Goal: Information Seeking & Learning: Learn about a topic

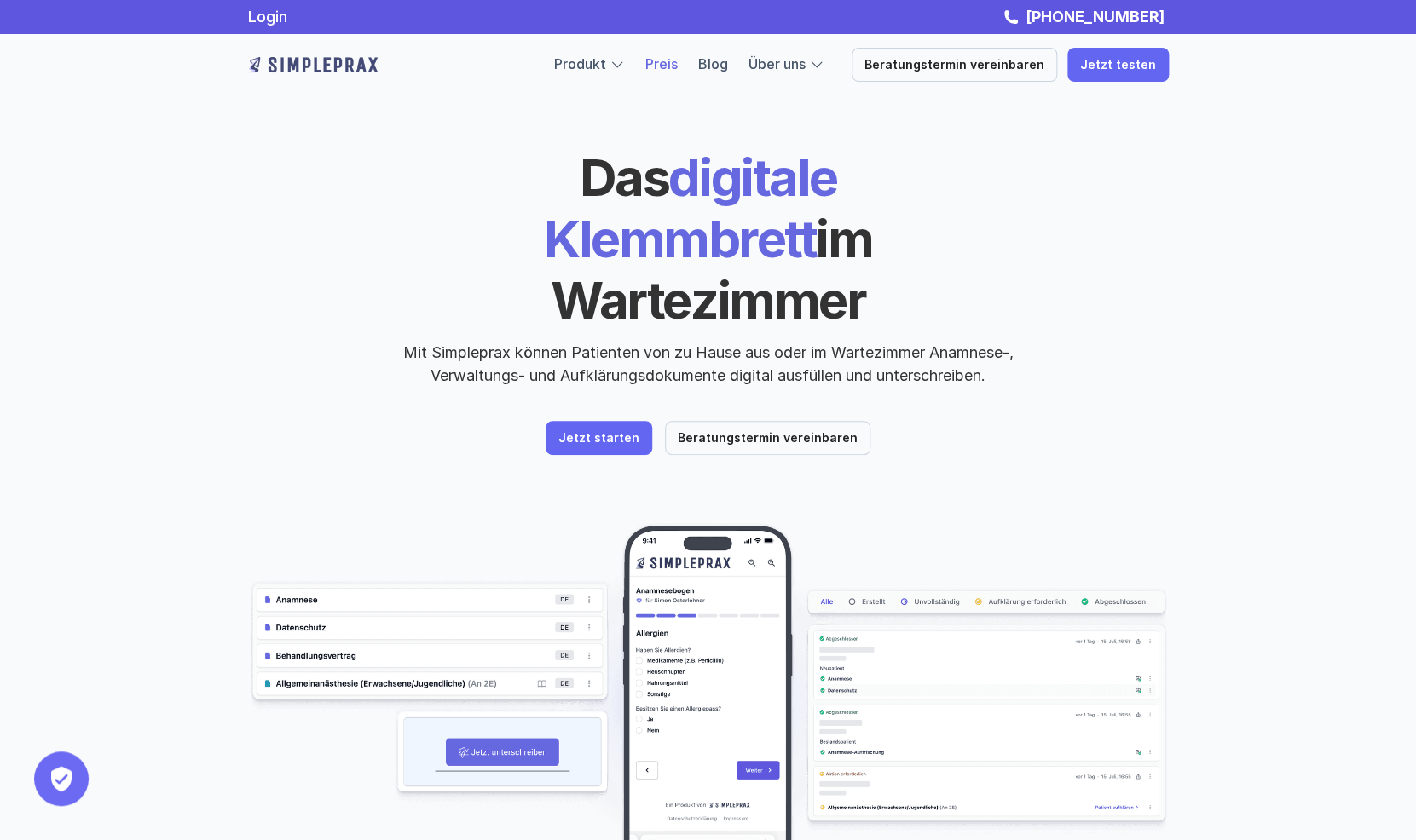
click at [678, 65] on link "Preis" at bounding box center [661, 64] width 33 height 17
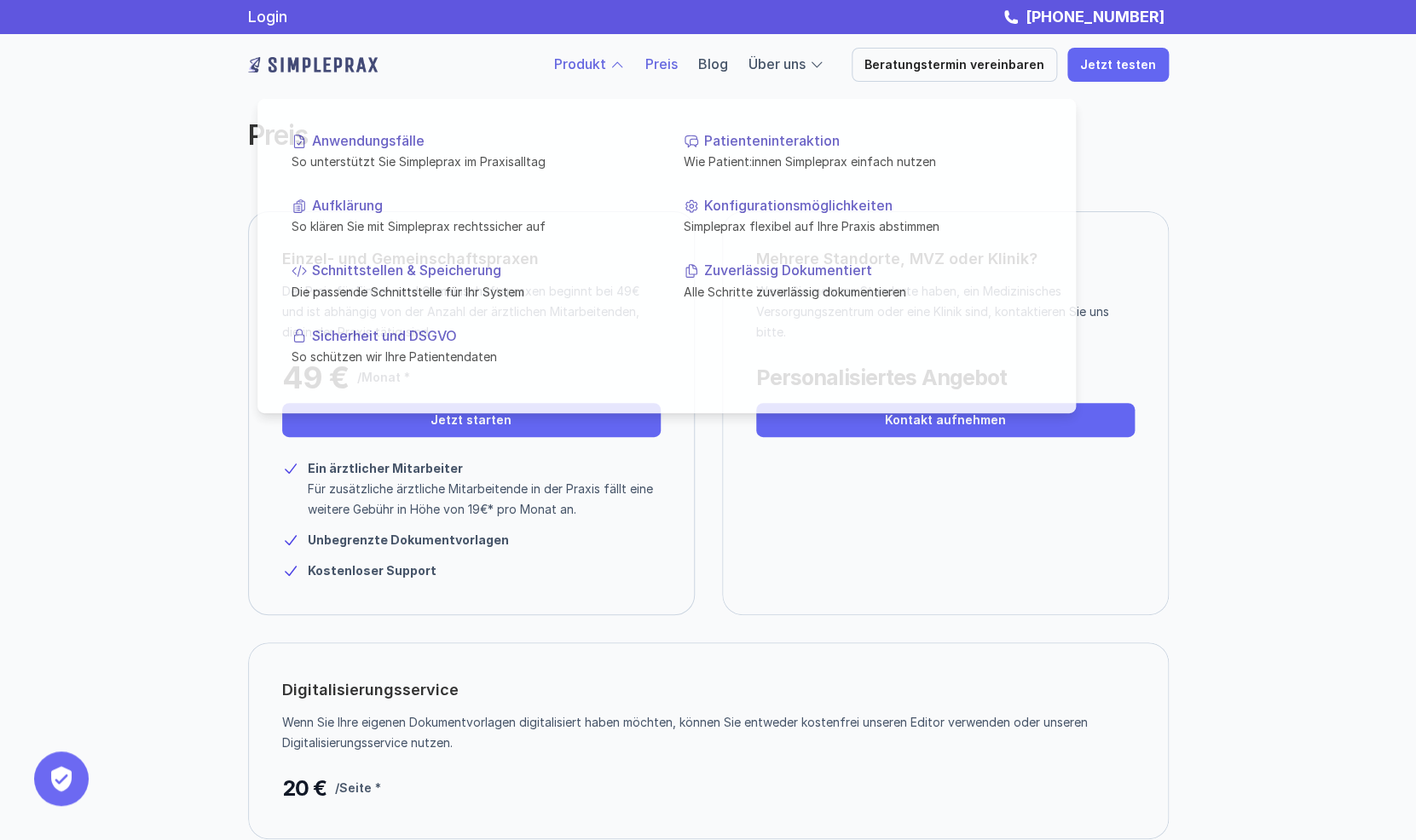
click at [606, 64] on link "Produkt" at bounding box center [579, 64] width 52 height 17
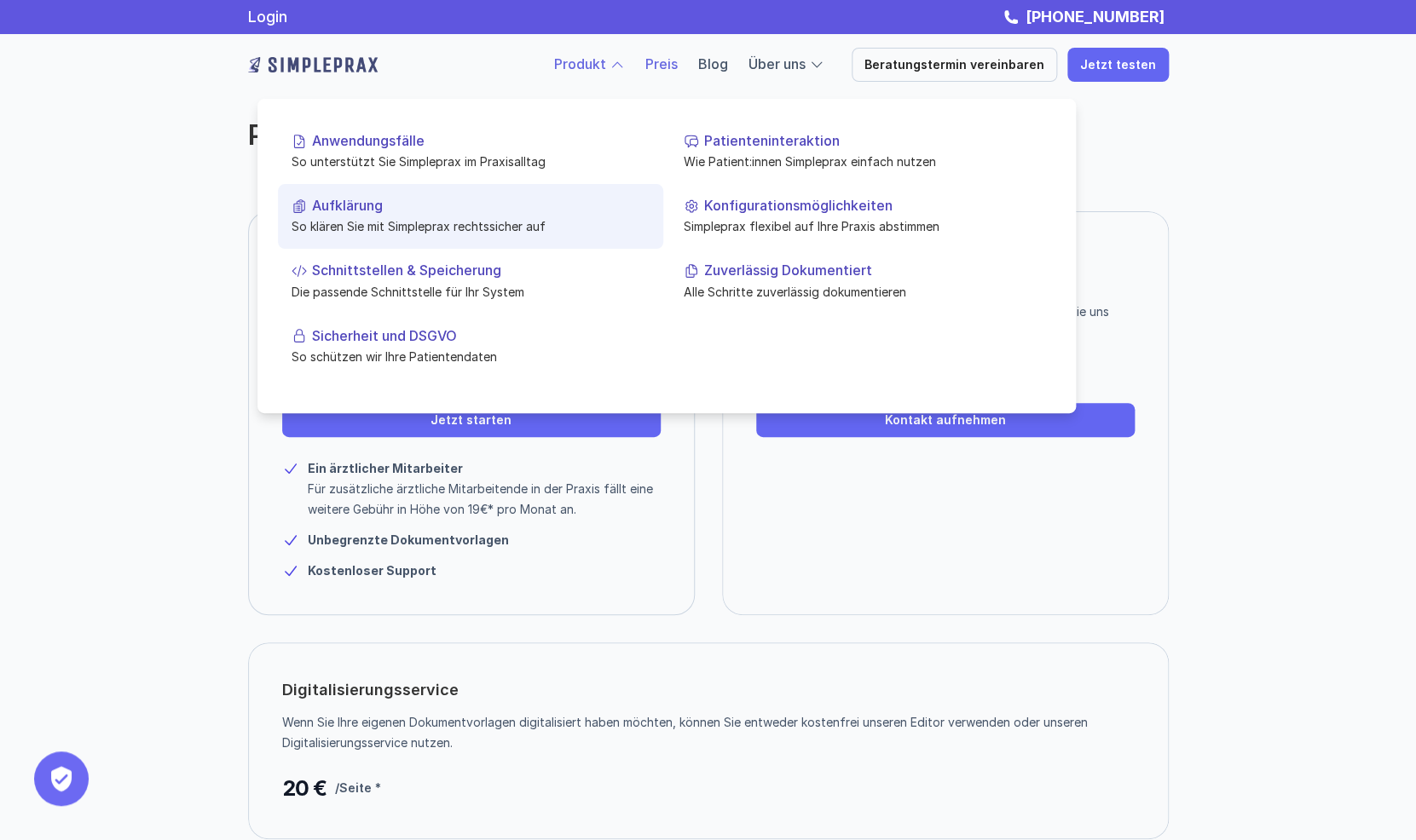
click at [381, 208] on p "Aufklärung" at bounding box center [480, 206] width 338 height 16
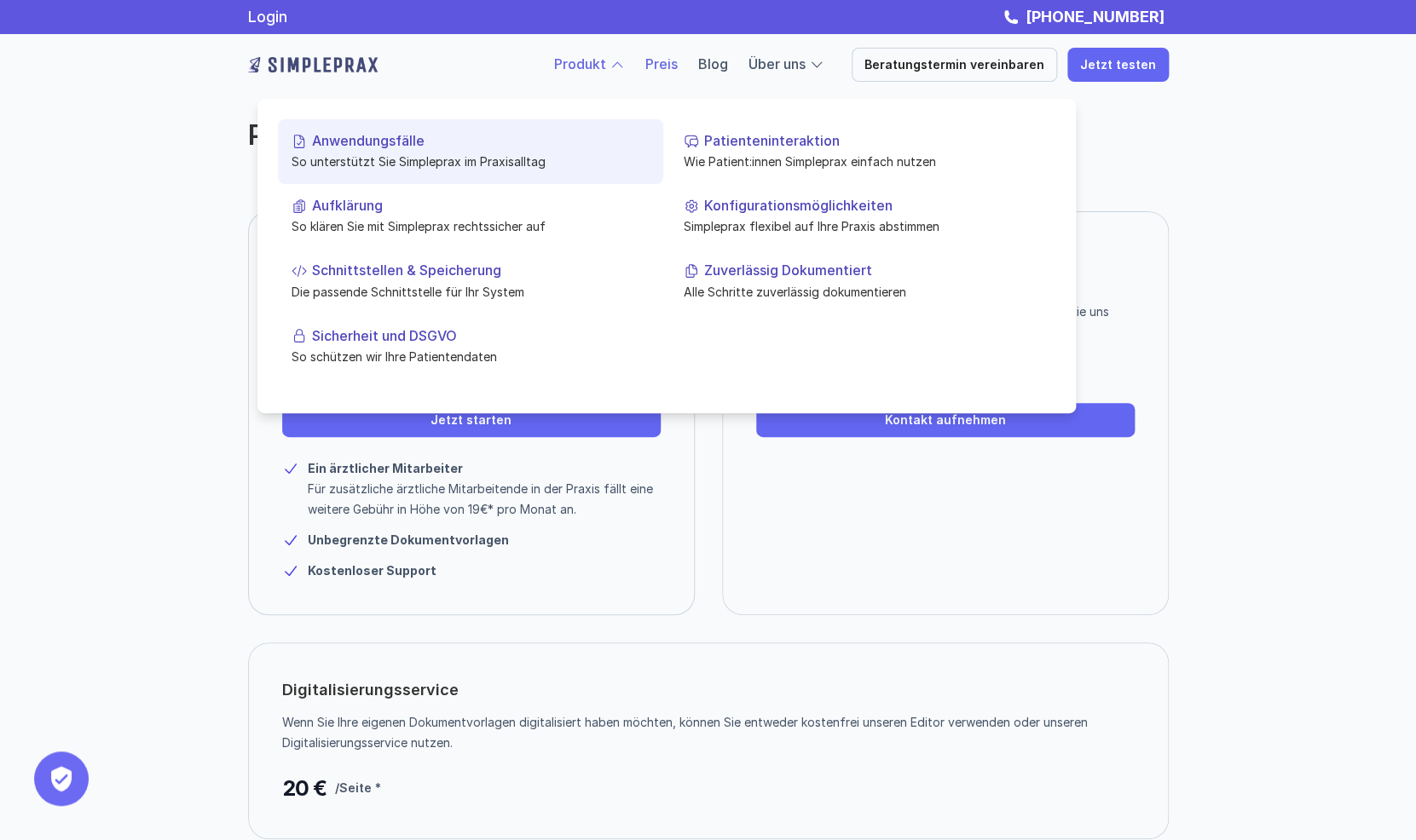
click at [381, 137] on p "Anwendungsfälle" at bounding box center [480, 141] width 338 height 16
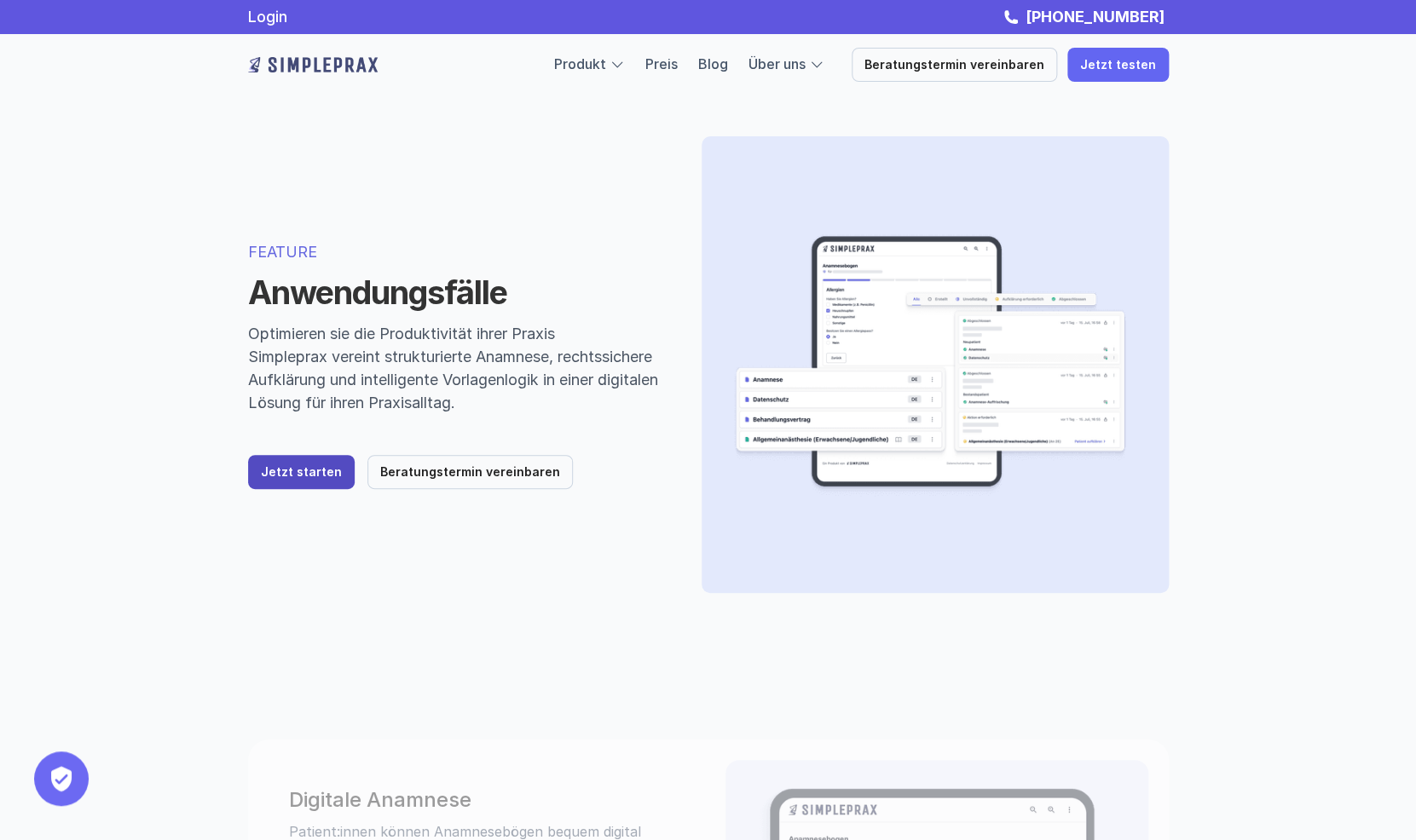
click at [306, 469] on p "Jetzt starten" at bounding box center [301, 472] width 81 height 15
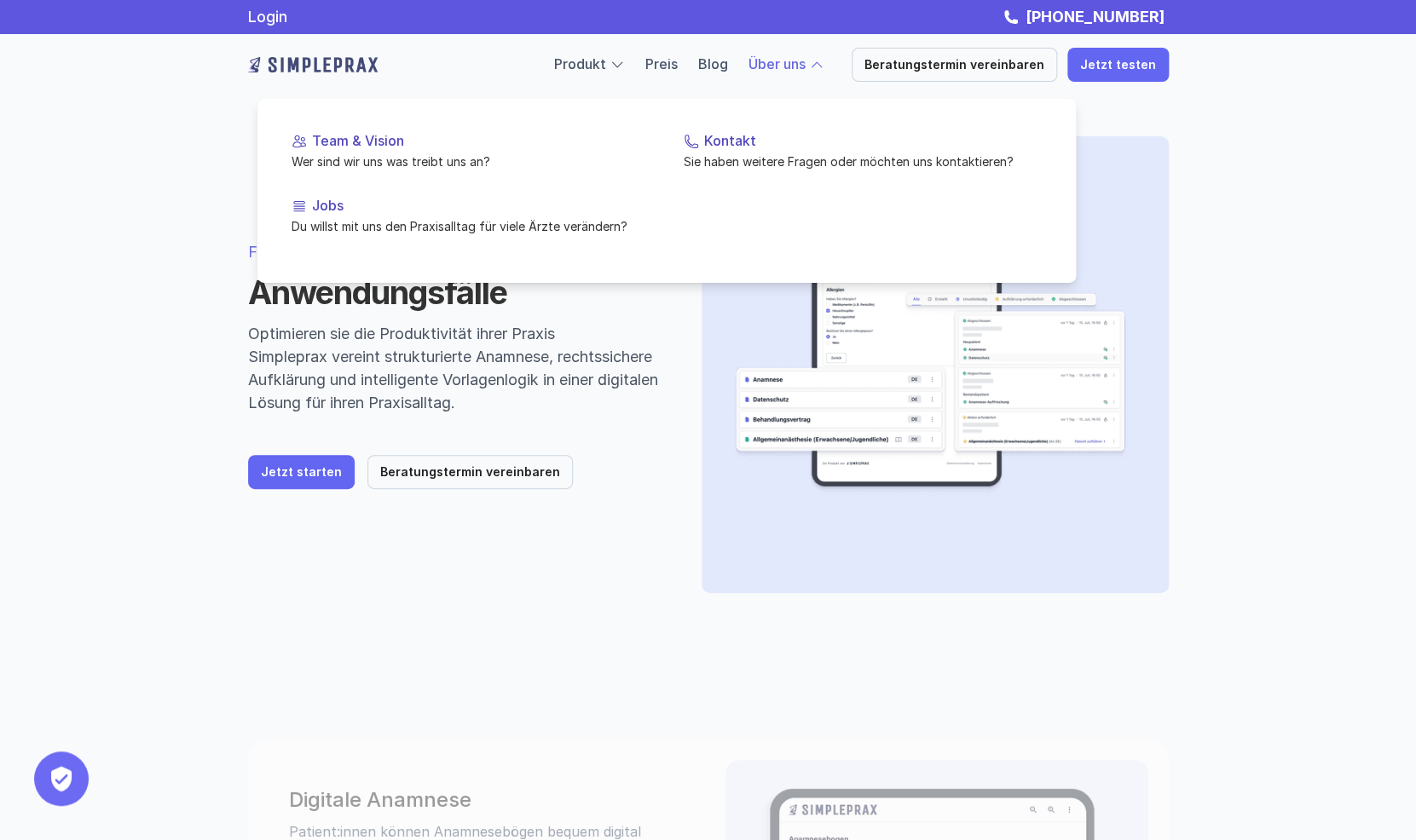
click at [806, 65] on link "Über uns" at bounding box center [777, 64] width 57 height 17
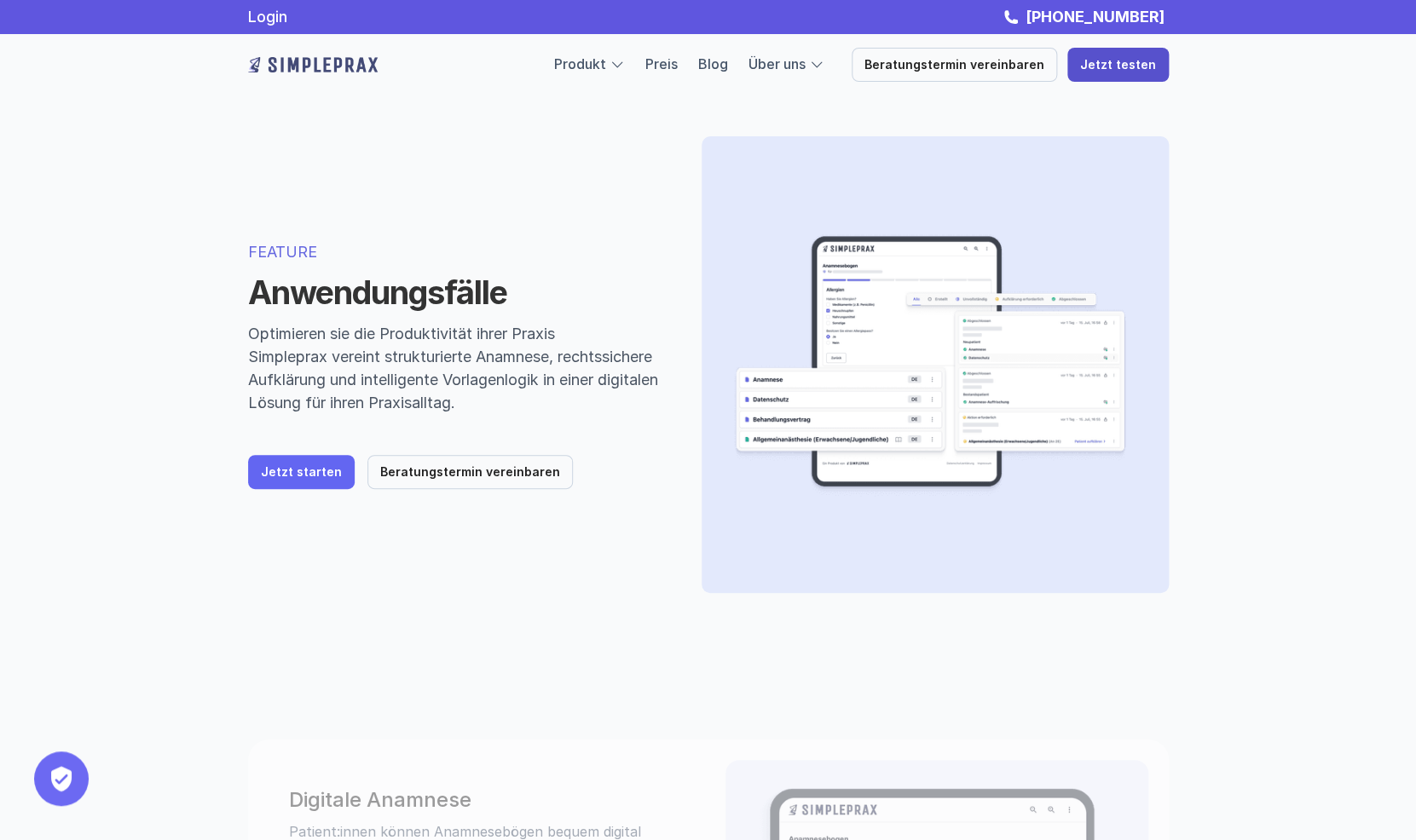
click at [1128, 77] on link "Jetzt testen" at bounding box center [1118, 65] width 102 height 35
